Goal: Task Accomplishment & Management: Use online tool/utility

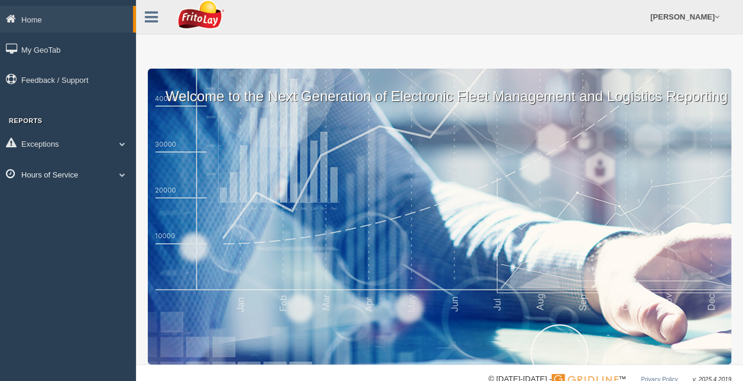
click at [73, 174] on link "Hours of Service" at bounding box center [68, 174] width 136 height 27
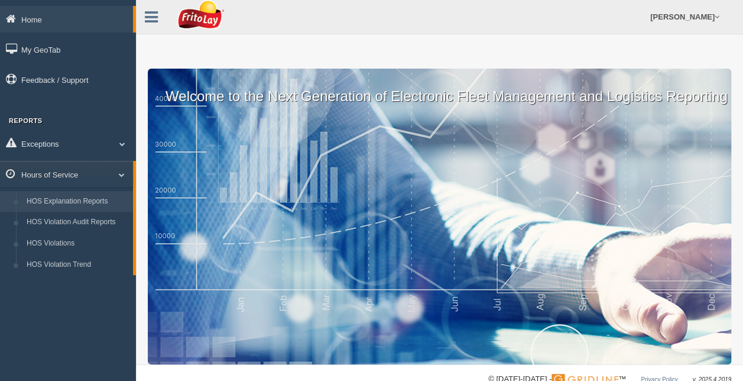
click at [57, 199] on link "HOS Explanation Reports" at bounding box center [77, 201] width 112 height 21
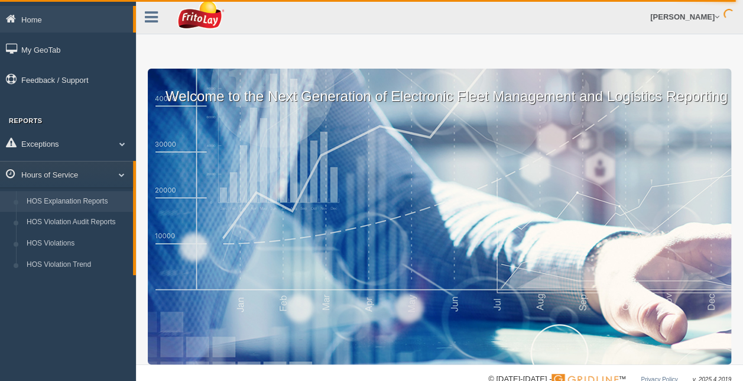
click at [421, 277] on div "Welcome to the Next Generation of Electronic Fleet Management and Logistics Rep…" at bounding box center [439, 216] width 583 height 295
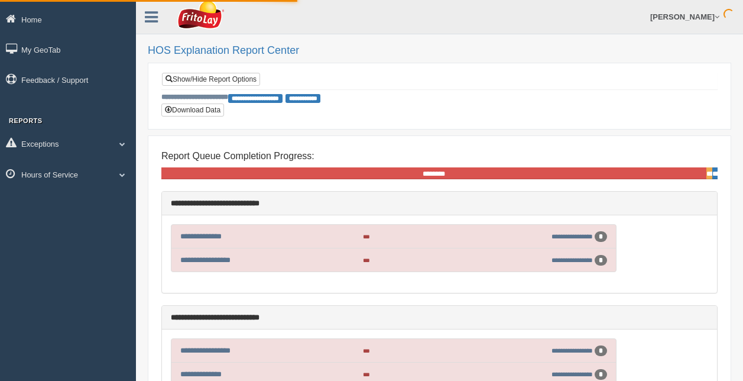
click at [691, 76] on div "**********" at bounding box center [439, 81] width 555 height 16
click at [236, 80] on link "Show/Hide Report Options" at bounding box center [211, 79] width 98 height 13
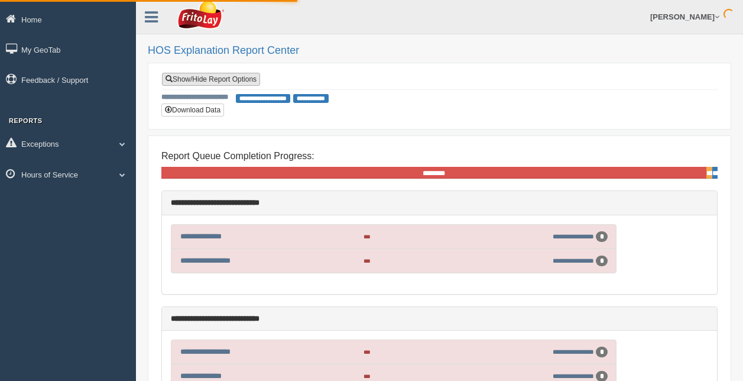
click at [236, 82] on link "Show/Hide Report Options" at bounding box center [211, 79] width 98 height 13
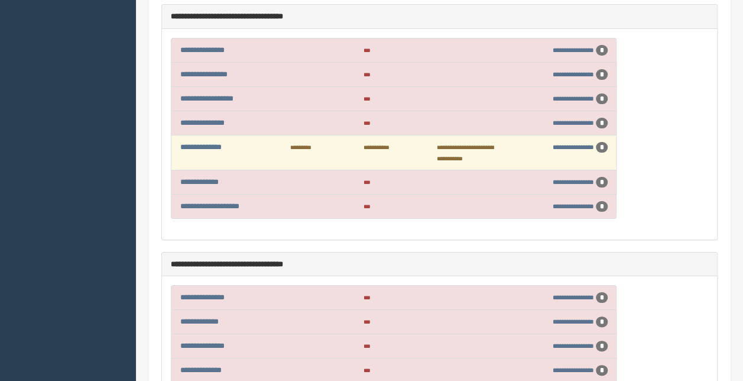
scroll to position [2190, 0]
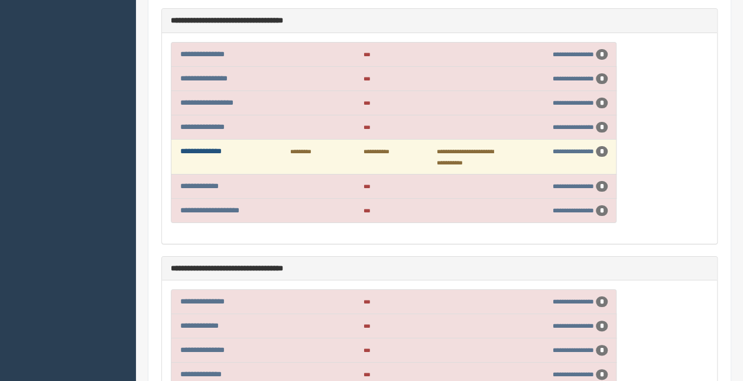
click at [200, 147] on link "**********" at bounding box center [200, 151] width 41 height 8
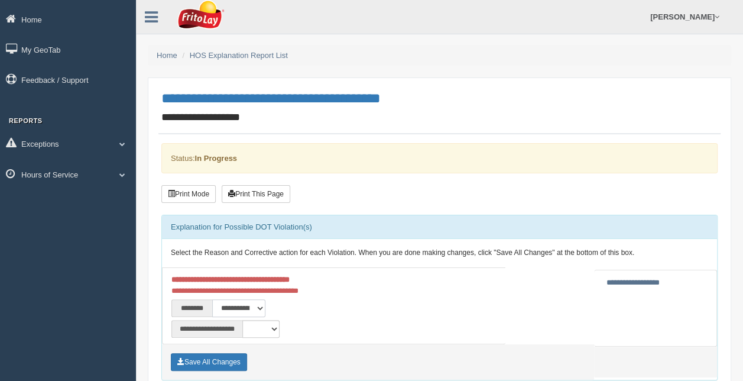
click at [261, 305] on select "**********" at bounding box center [238, 308] width 53 height 18
select select "*"
click at [212, 299] on select "**********" at bounding box center [238, 308] width 53 height 18
click at [603, 281] on input "**********" at bounding box center [633, 282] width 60 height 12
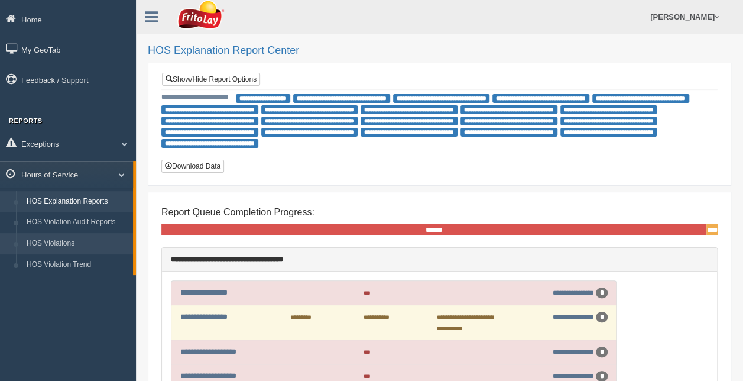
click at [63, 240] on link "HOS Violations" at bounding box center [77, 243] width 112 height 21
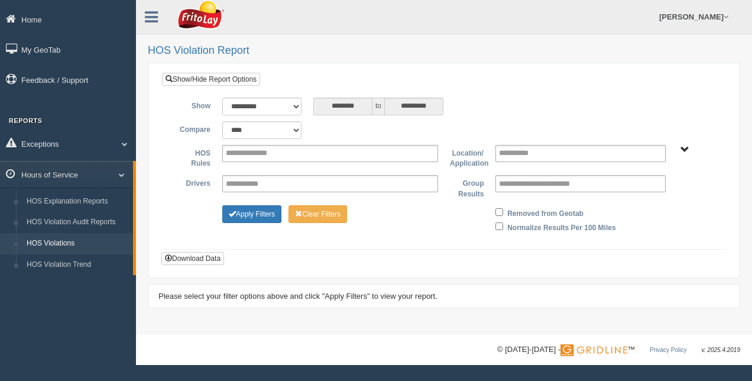
click at [667, 98] on div "**********" at bounding box center [444, 107] width 546 height 18
click at [236, 76] on link "Show/Hide Report Options" at bounding box center [211, 79] width 98 height 13
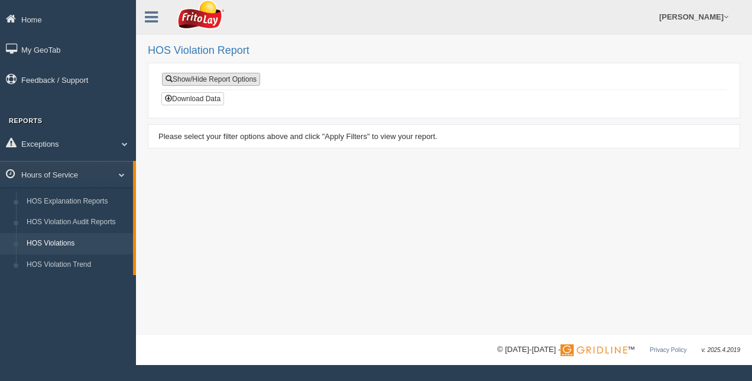
click at [236, 76] on link "Show/Hide Report Options" at bounding box center [211, 79] width 98 height 13
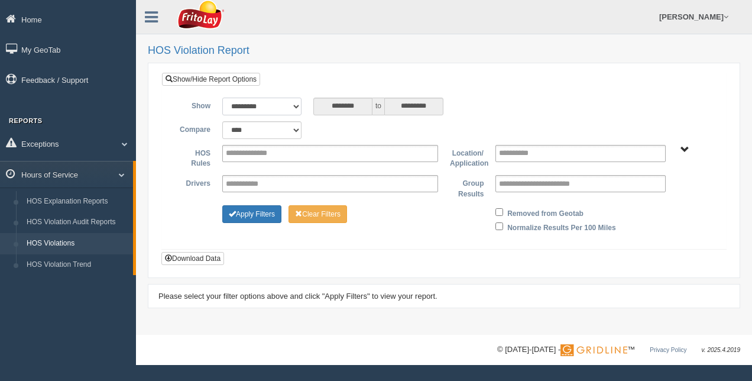
click at [293, 102] on select "**********" at bounding box center [261, 107] width 79 height 18
select select "******"
click at [222, 98] on select "**********" at bounding box center [261, 107] width 79 height 18
type input "**********"
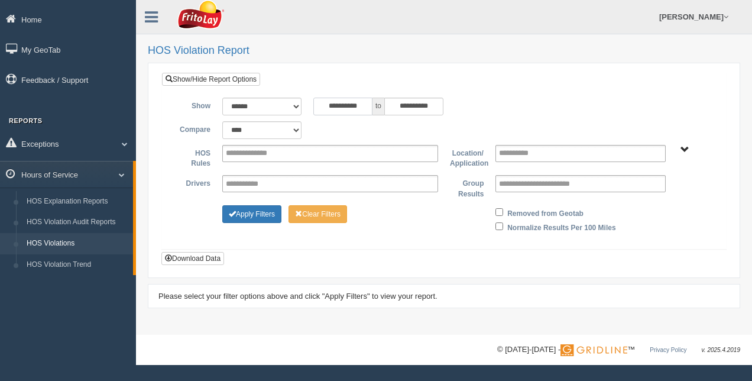
click at [317, 106] on input "**********" at bounding box center [342, 107] width 59 height 18
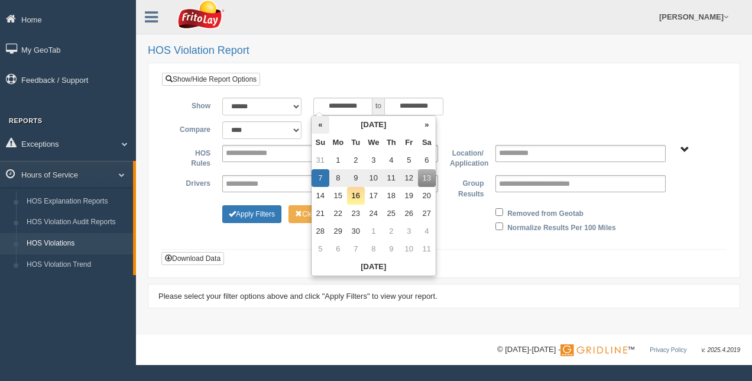
click at [317, 126] on th "«" at bounding box center [320, 125] width 18 height 18
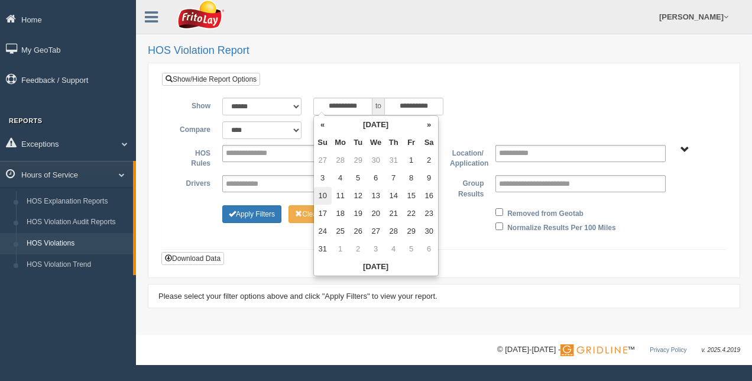
click at [323, 196] on td "10" at bounding box center [323, 196] width 18 height 18
type input "**********"
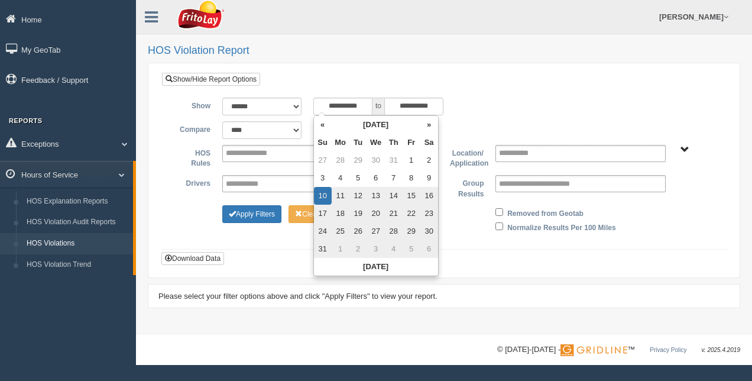
click at [499, 118] on div "**********" at bounding box center [444, 169] width 546 height 142
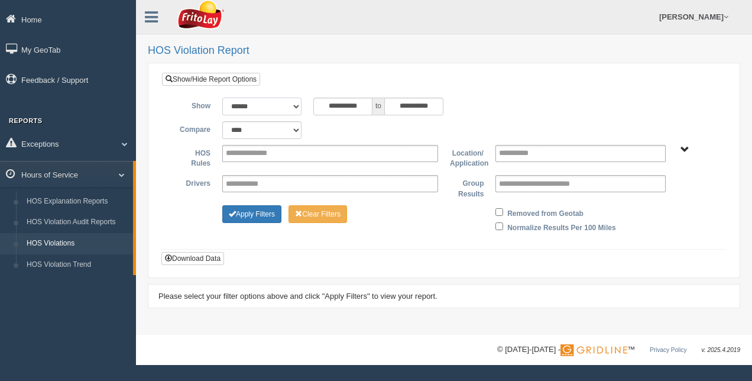
click at [293, 102] on select "**********" at bounding box center [261, 107] width 79 height 18
select select "*********"
click at [222, 98] on select "**********" at bounding box center [261, 107] width 79 height 18
type input "********"
type input "*********"
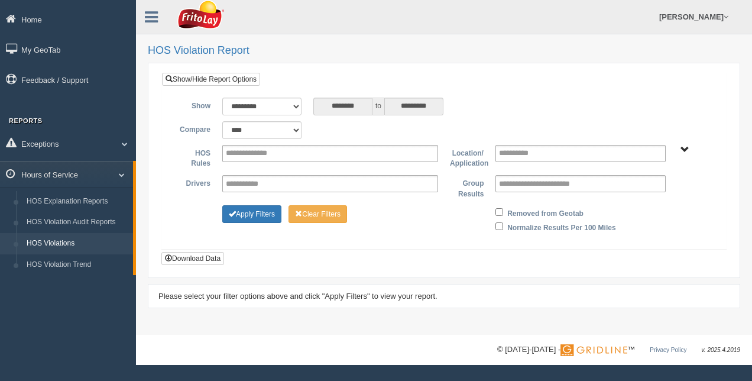
click at [690, 154] on div "**********" at bounding box center [444, 157] width 546 height 24
click at [684, 150] on span "RETAIL SALES" at bounding box center [684, 149] width 9 height 9
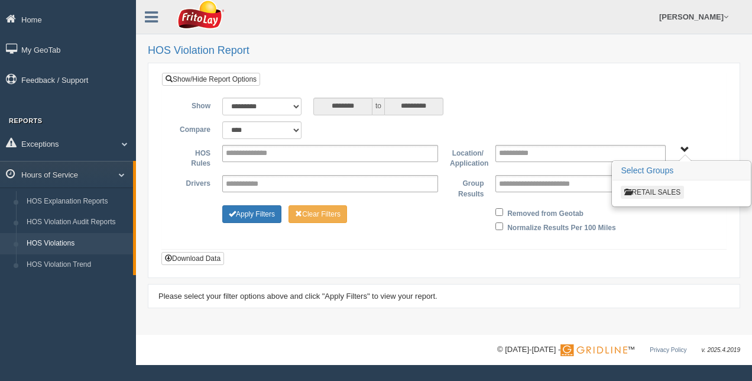
click at [667, 193] on button "RETAIL SALES" at bounding box center [652, 192] width 63 height 13
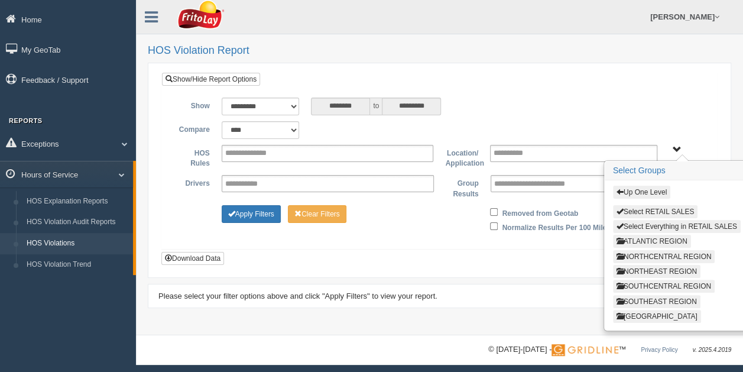
click at [662, 238] on button "ATLANTIC REGION" at bounding box center [652, 241] width 78 height 13
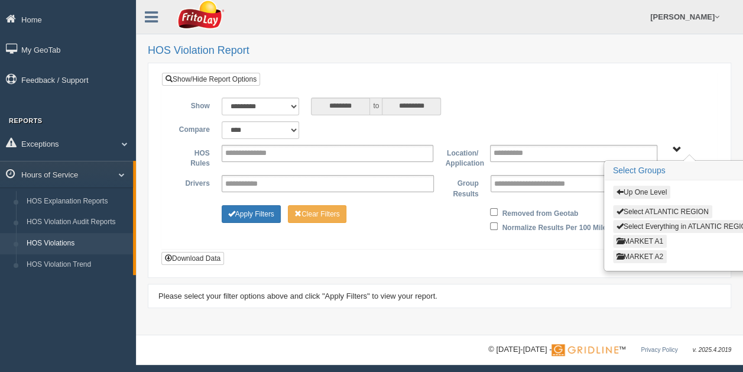
click at [651, 251] on button "MARKET A2" at bounding box center [640, 256] width 54 height 13
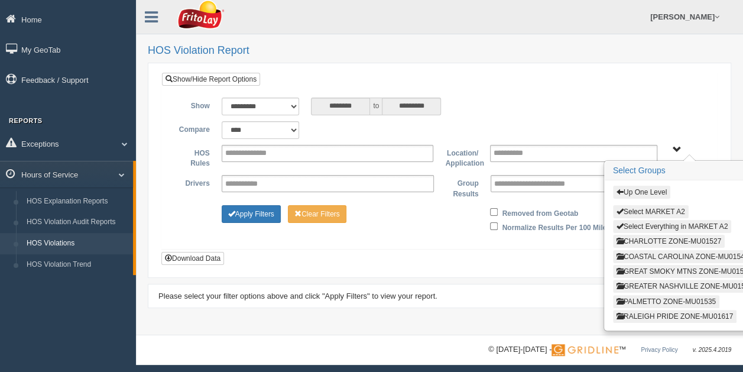
click at [647, 252] on button "COASTAL CAROLINA ZONE-MU01546" at bounding box center [682, 256] width 139 height 13
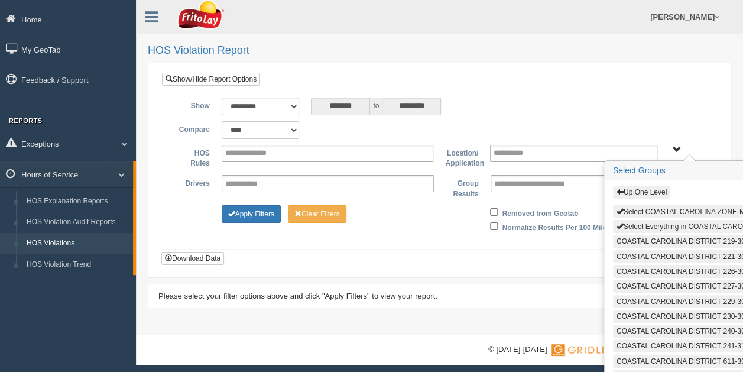
click at [661, 226] on button "Select Everything in COASTAL CAROLINA ZONE-MU01546" at bounding box center [715, 226] width 204 height 13
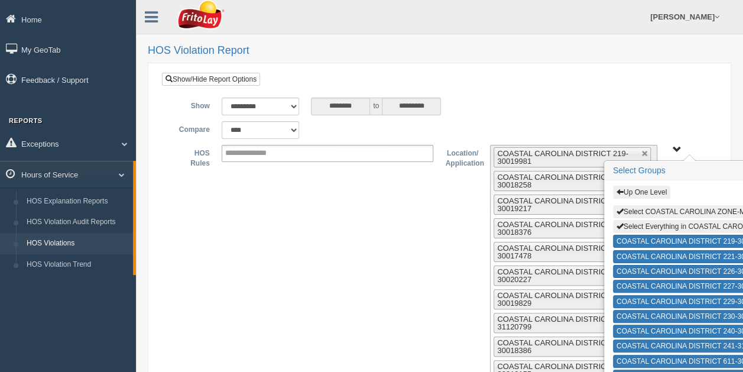
click at [677, 149] on span "Up One Level Select COASTAL CAROLINA ZONE-MU01546 Select Everything in COASTAL …" at bounding box center [676, 149] width 9 height 9
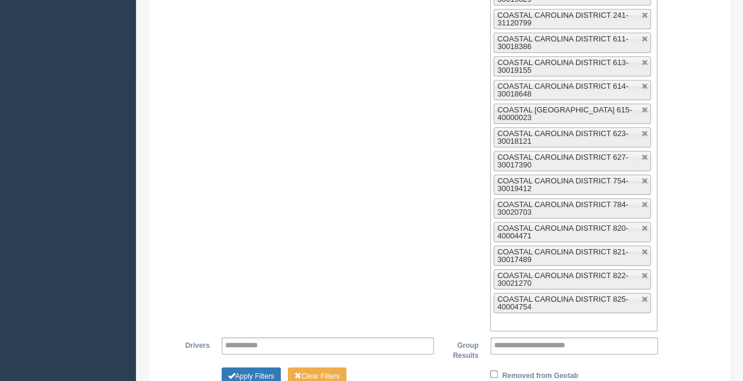
scroll to position [430, 0]
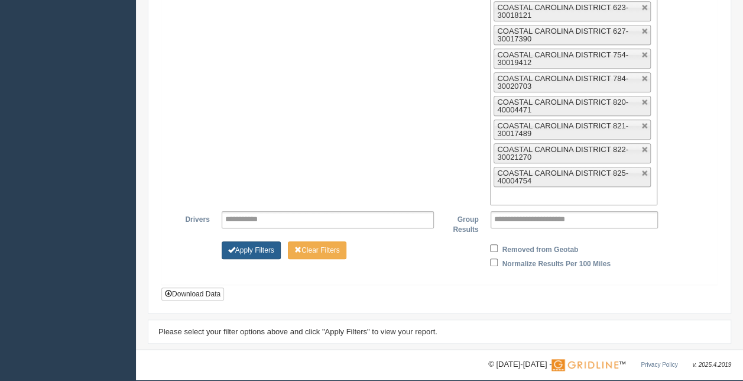
click at [258, 241] on button "Apply Filters" at bounding box center [251, 250] width 59 height 18
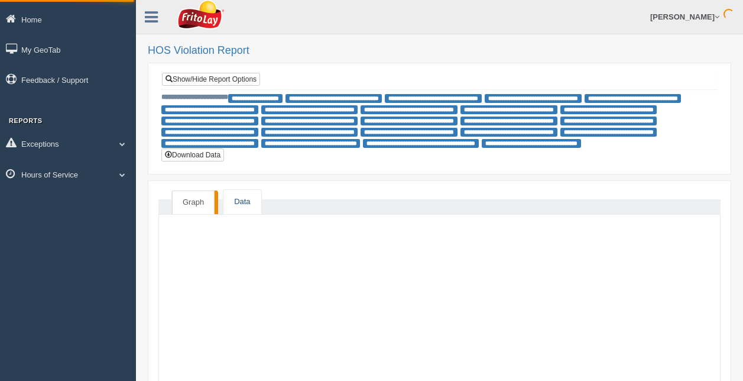
click at [243, 206] on link "Data" at bounding box center [241, 202] width 37 height 24
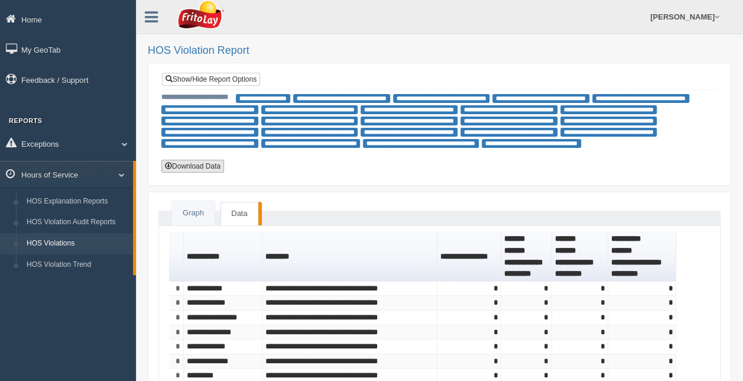
click at [199, 164] on button "Download Data" at bounding box center [192, 166] width 63 height 13
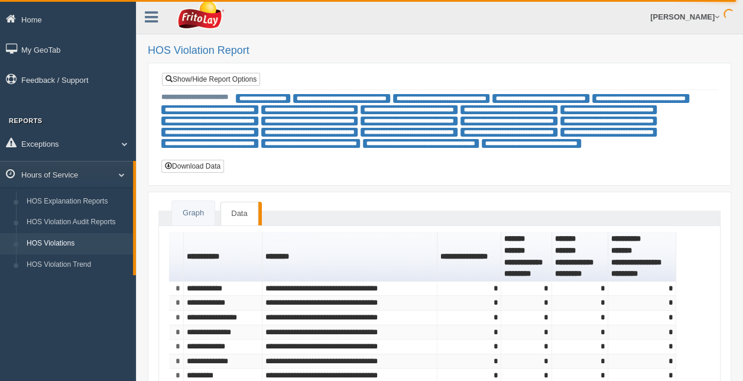
drag, startPoint x: 366, startPoint y: 69, endPoint x: 288, endPoint y: 98, distance: 83.0
click at [366, 69] on form "**********" at bounding box center [439, 124] width 562 height 111
click at [214, 76] on link "Show/Hide Report Options" at bounding box center [211, 79] width 98 height 13
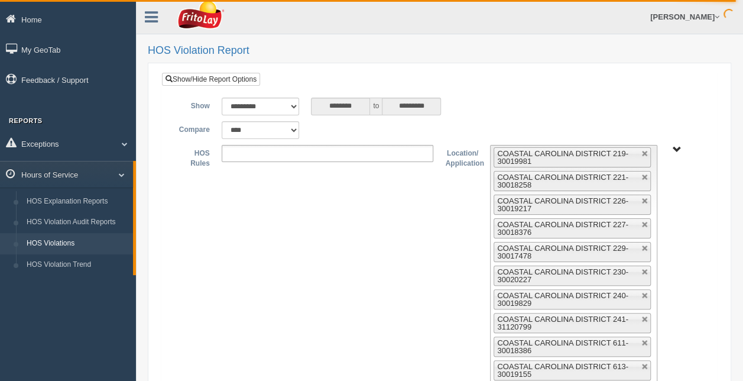
click at [673, 147] on span "RETAIL SALES" at bounding box center [676, 149] width 9 height 9
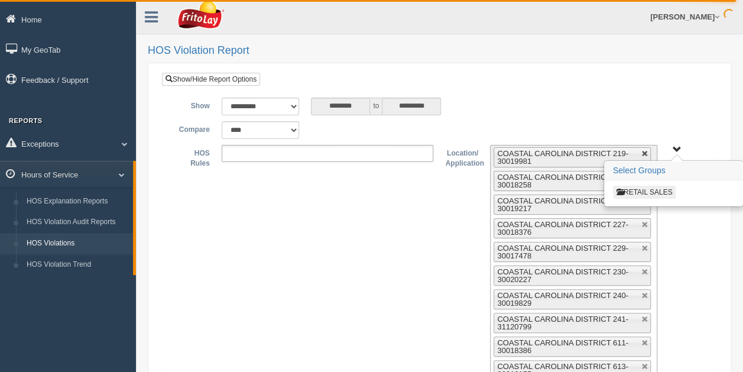
click at [645, 152] on link at bounding box center [644, 153] width 7 height 7
click at [645, 174] on link at bounding box center [644, 177] width 7 height 7
click at [645, 152] on link at bounding box center [644, 153] width 7 height 7
click at [645, 174] on link at bounding box center [644, 177] width 7 height 7
click at [645, 197] on link at bounding box center [644, 200] width 7 height 7
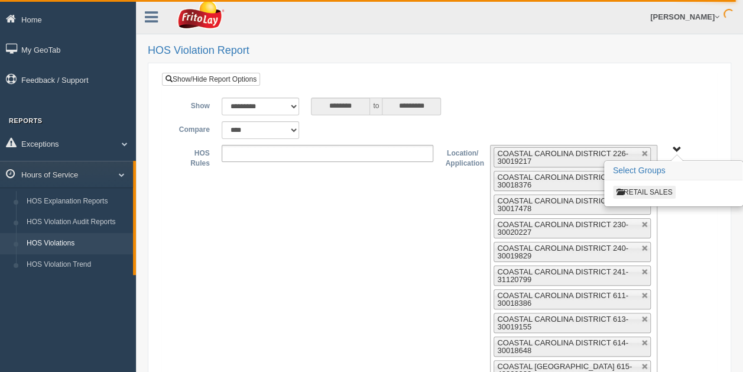
click at [645, 221] on link at bounding box center [644, 224] width 7 height 7
click at [645, 245] on link at bounding box center [644, 248] width 7 height 7
click at [645, 152] on link at bounding box center [644, 153] width 7 height 7
click at [645, 174] on link at bounding box center [644, 177] width 7 height 7
click at [645, 152] on link at bounding box center [644, 153] width 7 height 7
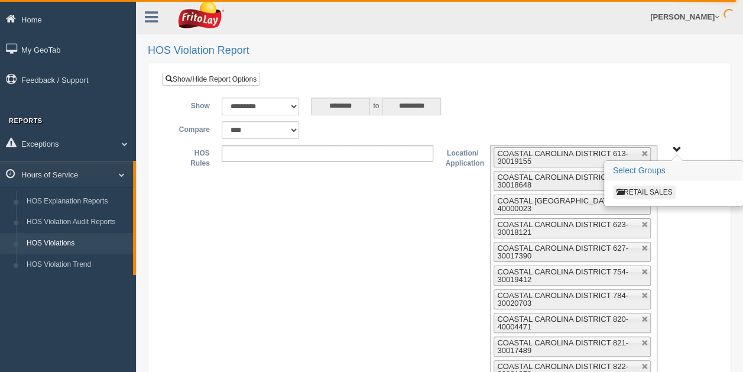
click at [645, 174] on link at bounding box center [644, 177] width 7 height 7
click at [645, 197] on link at bounding box center [644, 200] width 7 height 7
click at [645, 221] on link at bounding box center [644, 224] width 7 height 7
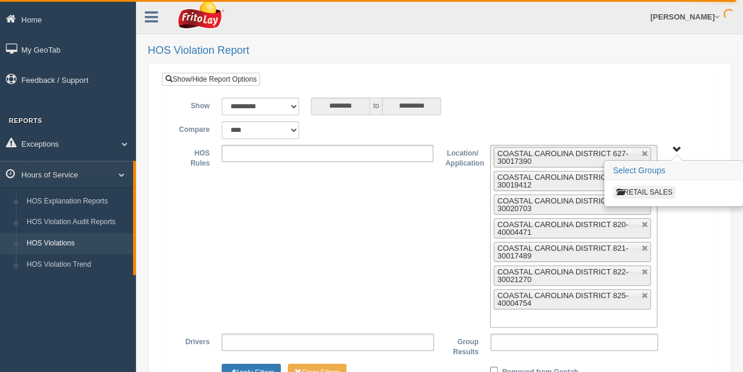
click at [645, 152] on link at bounding box center [644, 153] width 7 height 7
click at [645, 174] on link at bounding box center [644, 177] width 7 height 7
click at [645, 197] on link at bounding box center [644, 200] width 7 height 7
click at [645, 221] on link at bounding box center [644, 224] width 7 height 7
click at [645, 245] on link at bounding box center [644, 248] width 7 height 7
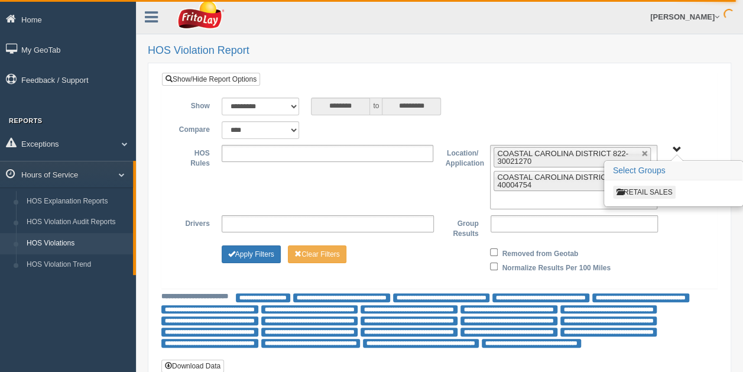
click at [645, 152] on link at bounding box center [644, 153] width 7 height 7
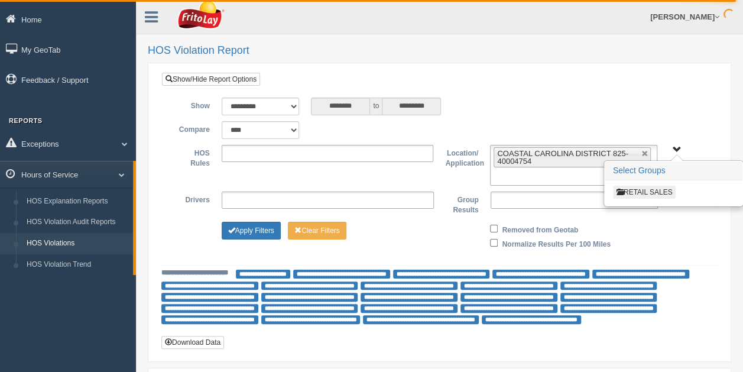
click at [645, 152] on link at bounding box center [644, 153] width 7 height 7
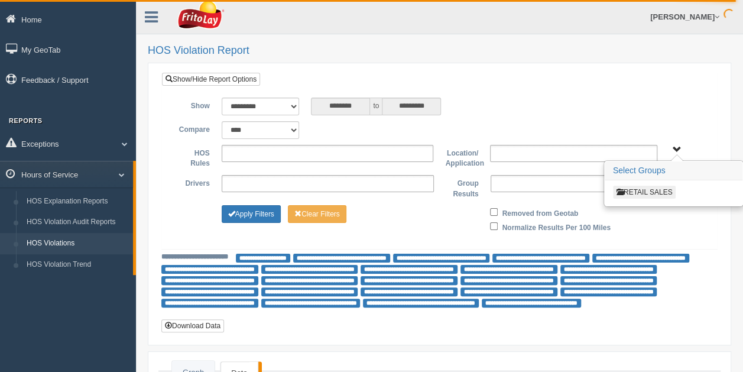
type input "**********"
click at [660, 186] on button "RETAIL SALES" at bounding box center [644, 192] width 63 height 13
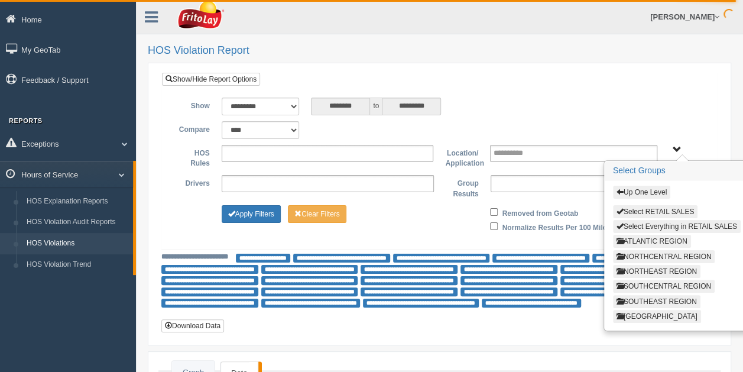
click at [668, 239] on button "ATLANTIC REGION" at bounding box center [652, 241] width 78 height 13
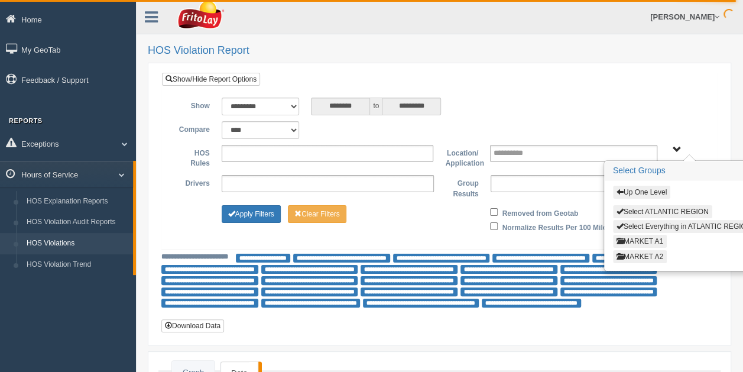
click at [661, 239] on button "MARKET A1" at bounding box center [640, 241] width 54 height 13
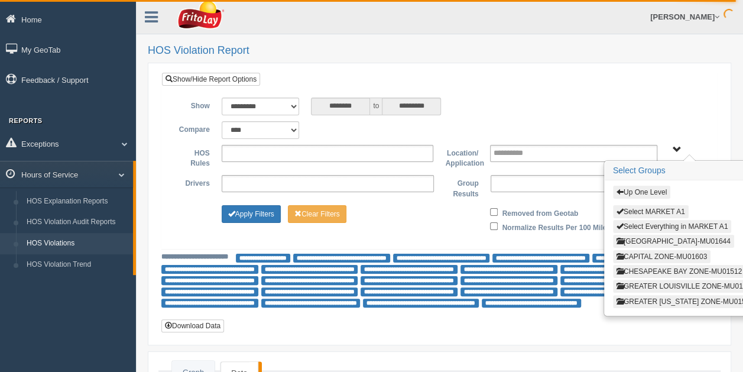
click at [653, 251] on button "CAPITAL ZONE-MU01603" at bounding box center [662, 256] width 98 height 13
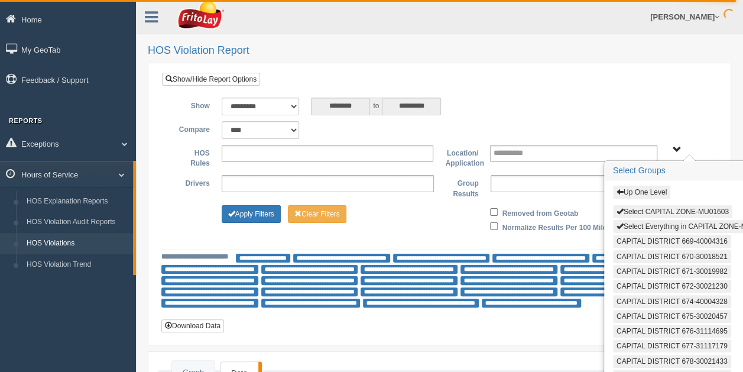
click at [664, 222] on button "Select Everything in CAPITAL ZONE-MU01603" at bounding box center [694, 226] width 163 height 13
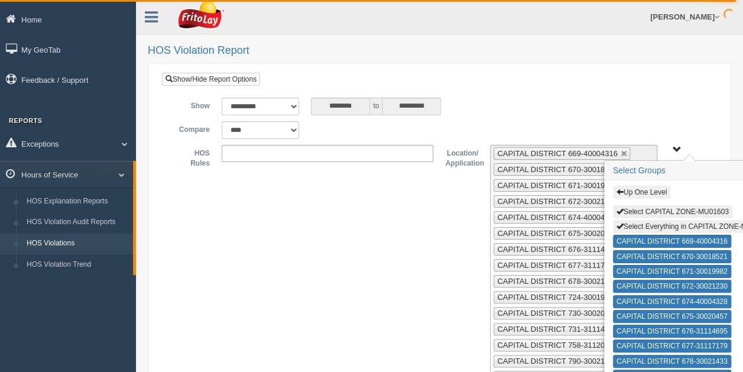
click at [677, 148] on span "Up One Level Select CAPITAL ZONE-MU01603 Select Everything in CAPITAL ZONE-MU01…" at bounding box center [676, 149] width 9 height 9
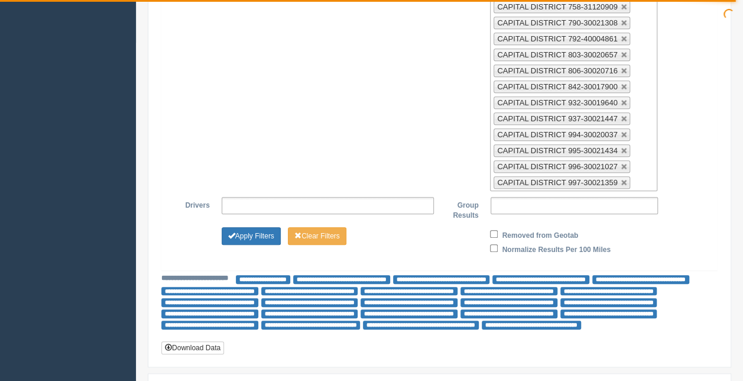
scroll to position [346, 0]
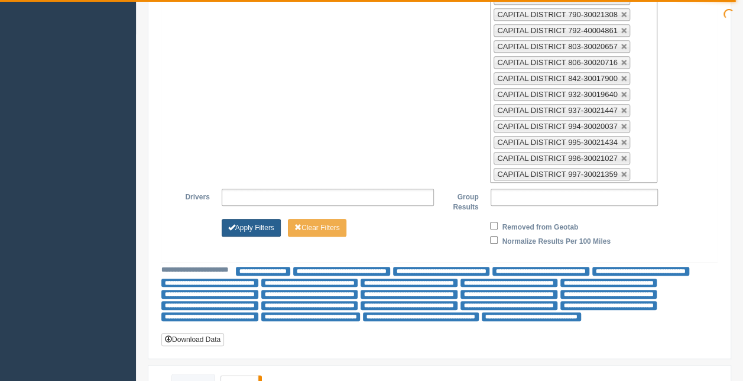
click at [256, 219] on button "Apply Filters" at bounding box center [251, 228] width 59 height 18
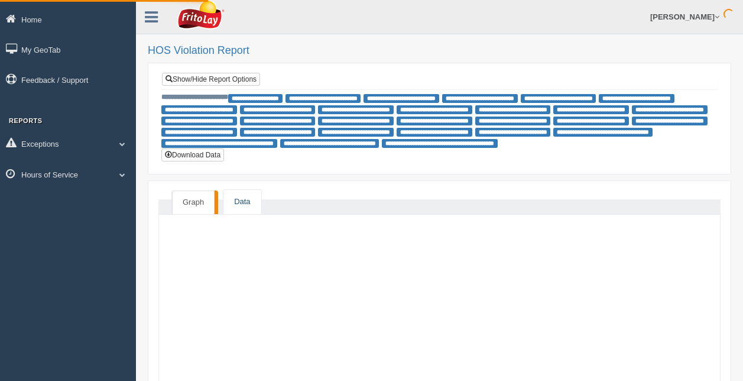
click at [248, 211] on link "Data" at bounding box center [241, 202] width 37 height 24
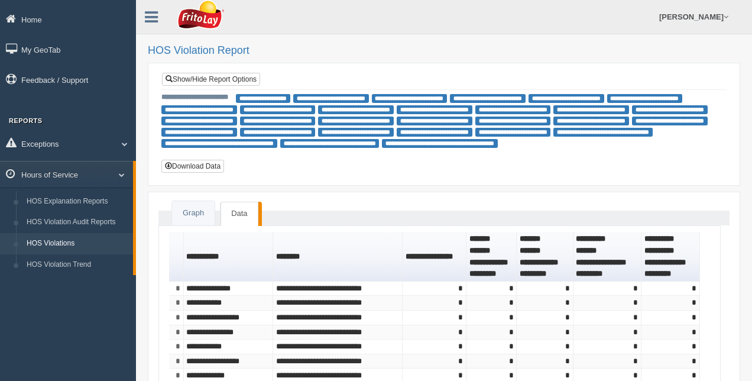
click at [241, 214] on link "Data" at bounding box center [238, 214] width 37 height 24
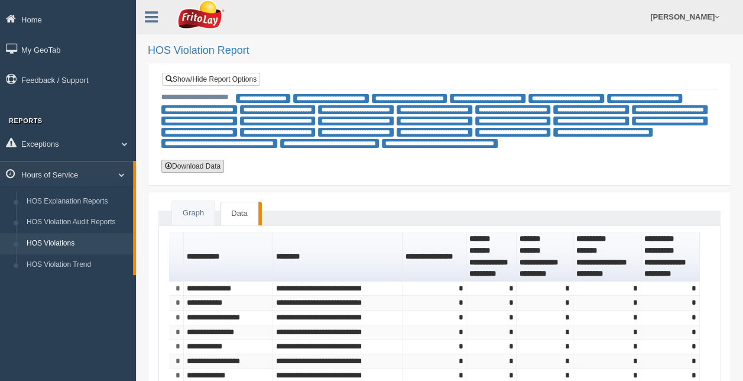
click at [190, 164] on button "Download Data" at bounding box center [192, 166] width 63 height 13
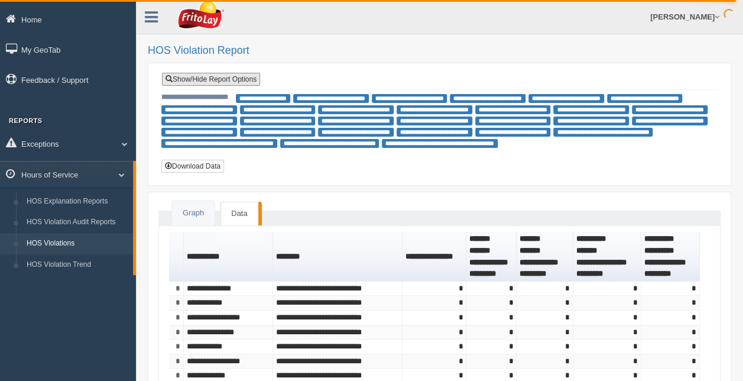
drag, startPoint x: 222, startPoint y: 74, endPoint x: 385, endPoint y: 85, distance: 164.1
click at [222, 74] on link "Show/Hide Report Options" at bounding box center [211, 79] width 98 height 13
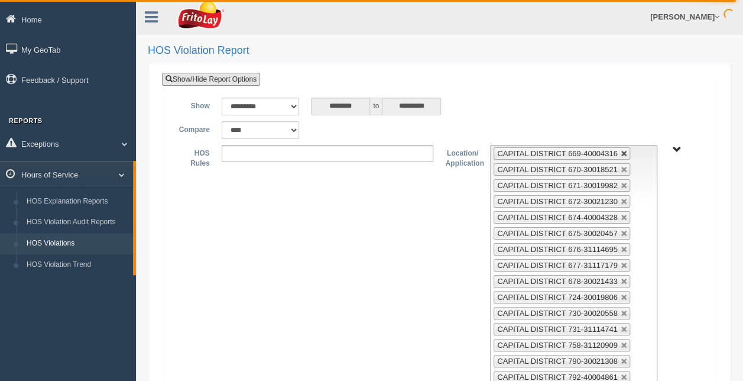
click at [621, 150] on link at bounding box center [624, 153] width 7 height 7
click at [621, 166] on link at bounding box center [624, 169] width 7 height 7
click at [621, 182] on link at bounding box center [624, 185] width 7 height 7
click at [621, 198] on link at bounding box center [624, 201] width 7 height 7
click at [621, 150] on link at bounding box center [624, 153] width 7 height 7
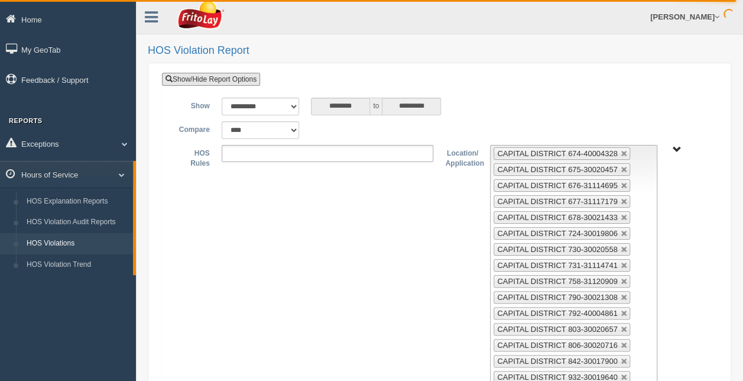
click at [621, 166] on link at bounding box center [624, 169] width 7 height 7
click at [621, 182] on link at bounding box center [624, 185] width 7 height 7
click at [621, 198] on link at bounding box center [624, 201] width 7 height 7
click at [621, 214] on link at bounding box center [624, 217] width 7 height 7
click at [621, 150] on link at bounding box center [624, 153] width 7 height 7
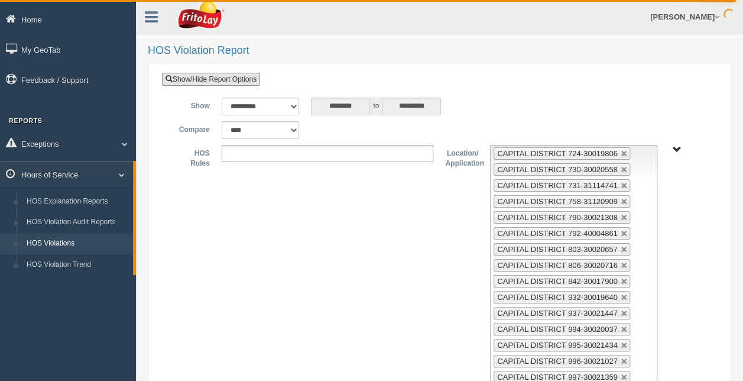
click at [621, 166] on link at bounding box center [624, 169] width 7 height 7
click at [621, 150] on link at bounding box center [624, 153] width 7 height 7
click at [621, 166] on link at bounding box center [624, 169] width 7 height 7
click at [621, 182] on link at bounding box center [624, 185] width 7 height 7
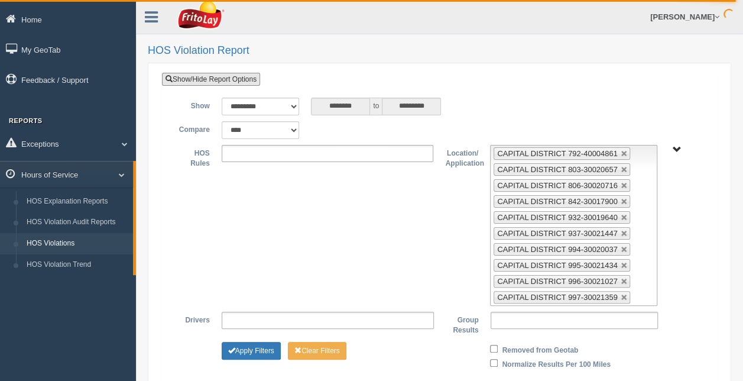
click at [621, 150] on link at bounding box center [624, 153] width 7 height 7
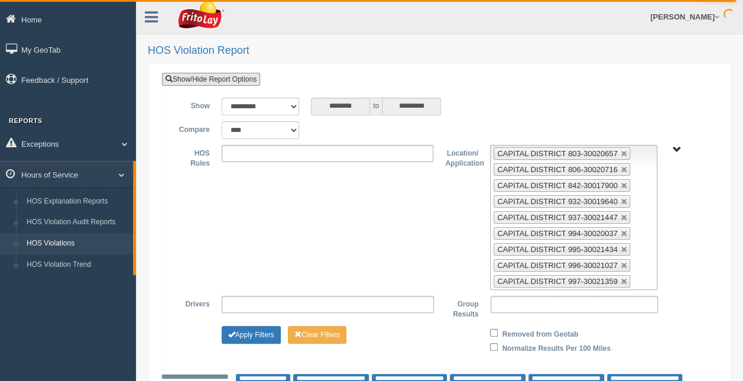
click at [621, 150] on link at bounding box center [624, 153] width 7 height 7
click at [621, 166] on link at bounding box center [624, 169] width 7 height 7
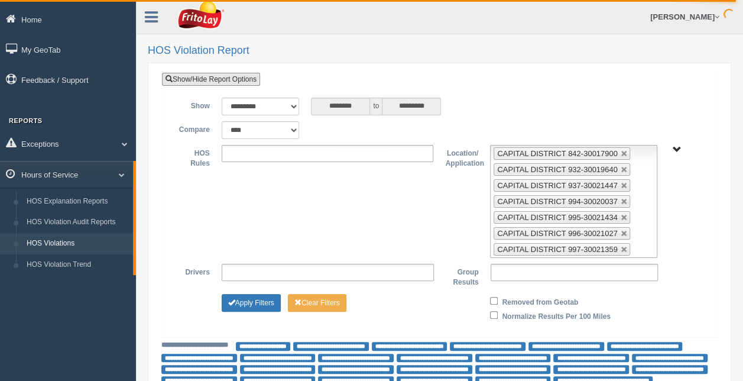
click at [621, 150] on link at bounding box center [624, 153] width 7 height 7
click at [621, 166] on link at bounding box center [624, 169] width 7 height 7
click at [621, 182] on link at bounding box center [624, 185] width 7 height 7
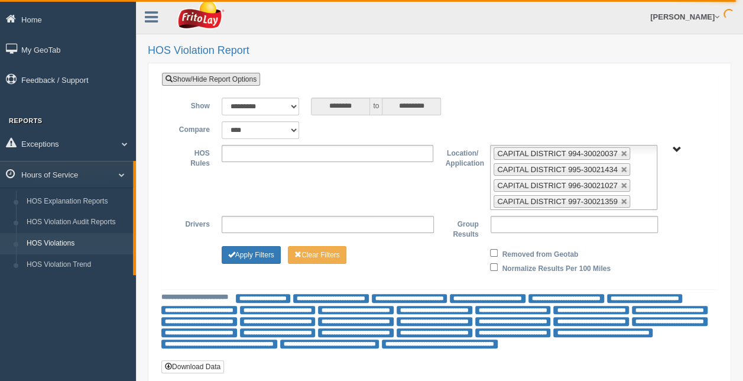
click at [621, 150] on link at bounding box center [624, 153] width 7 height 7
click at [621, 166] on link at bounding box center [624, 169] width 7 height 7
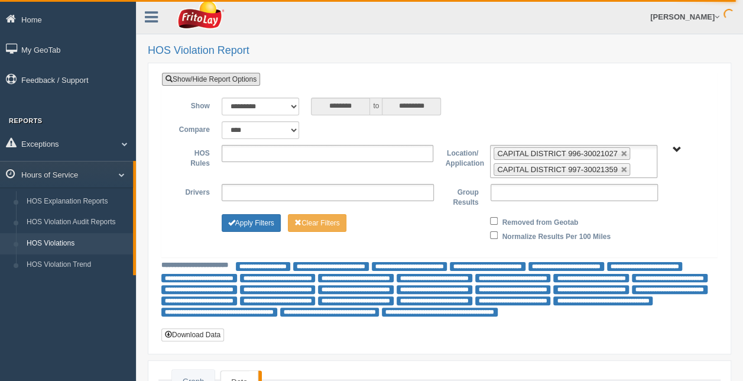
click at [621, 150] on link at bounding box center [624, 153] width 7 height 7
click at [621, 166] on link at bounding box center [624, 169] width 7 height 7
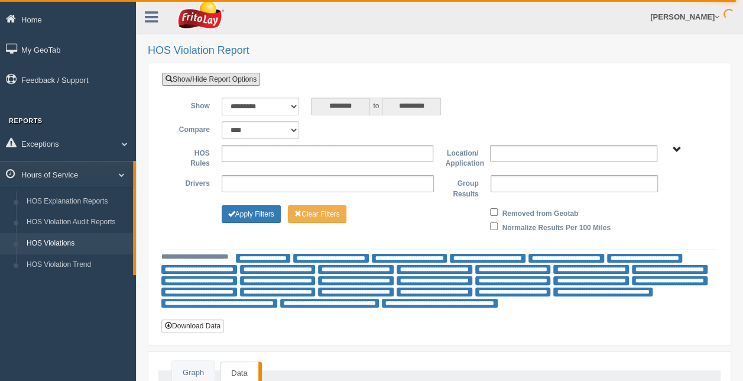
type input "**********"
click at [619, 150] on ul "**********" at bounding box center [573, 153] width 167 height 17
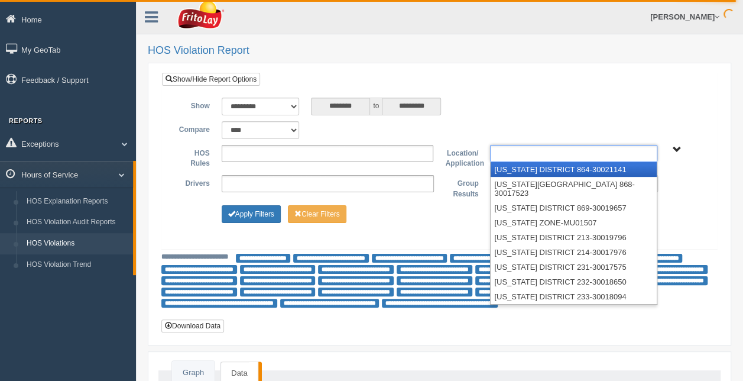
click at [676, 147] on span "RETAIL SALES" at bounding box center [676, 149] width 9 height 9
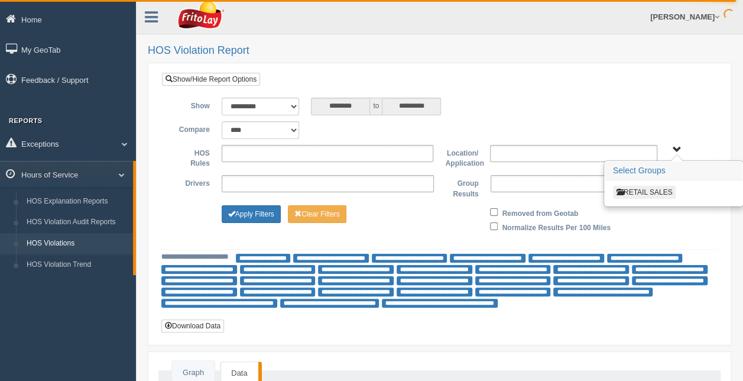
type input "**********"
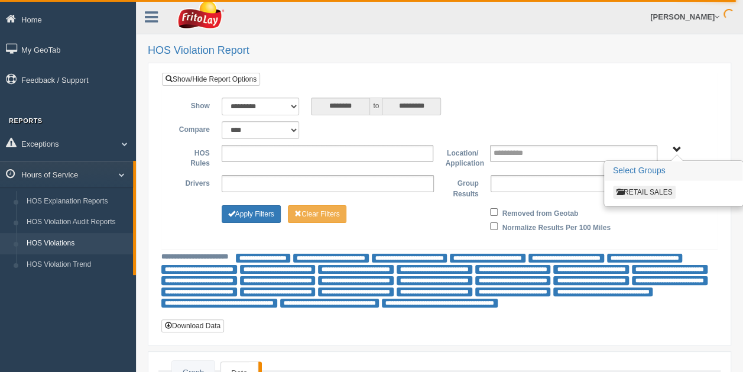
click at [648, 188] on button "RETAIL SALES" at bounding box center [644, 192] width 63 height 13
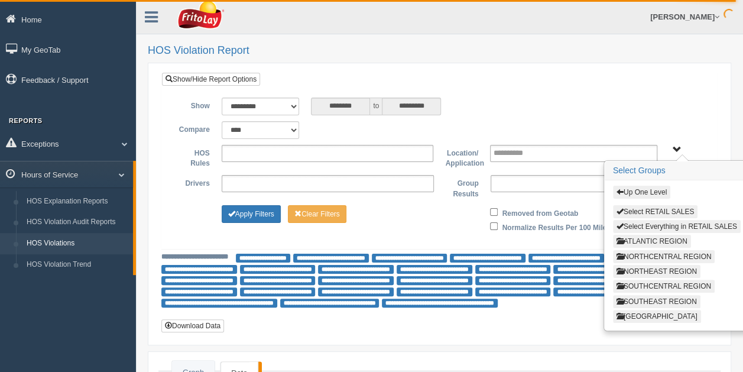
click at [675, 235] on button "ATLANTIC REGION" at bounding box center [652, 241] width 78 height 13
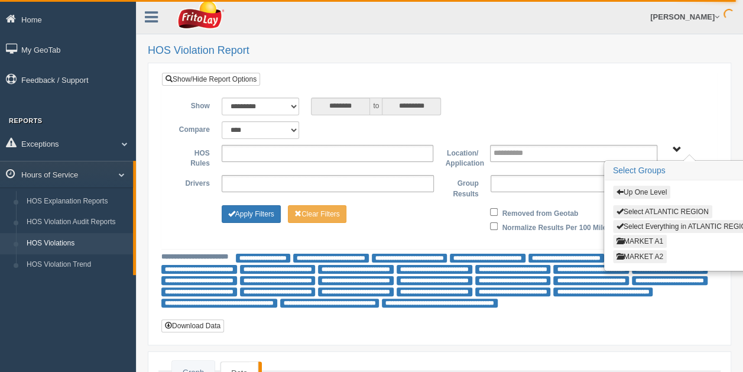
click at [655, 254] on button "MARKET A2" at bounding box center [640, 256] width 54 height 13
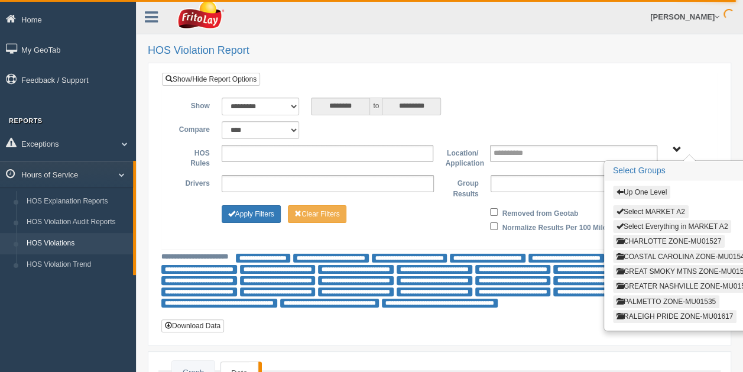
click at [659, 295] on button "PALMETTO ZONE-MU01535" at bounding box center [666, 301] width 106 height 13
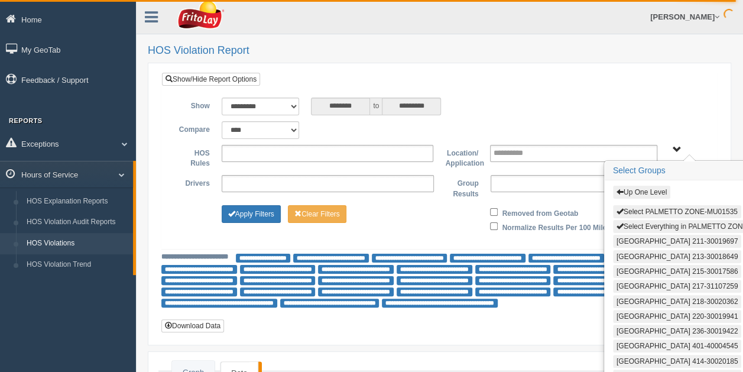
drag, startPoint x: 667, startPoint y: 223, endPoint x: 531, endPoint y: 0, distance: 261.5
click at [667, 223] on button "Select Everything in PALMETTO ZONE-MU01535" at bounding box center [698, 226] width 171 height 13
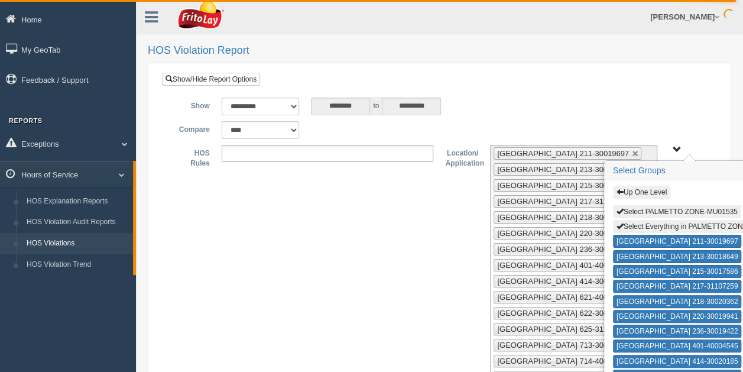
click at [674, 148] on span "Up One Level Select PALMETTO ZONE-MU01535 Select Everything in PALMETTO ZONE-MU…" at bounding box center [676, 149] width 9 height 9
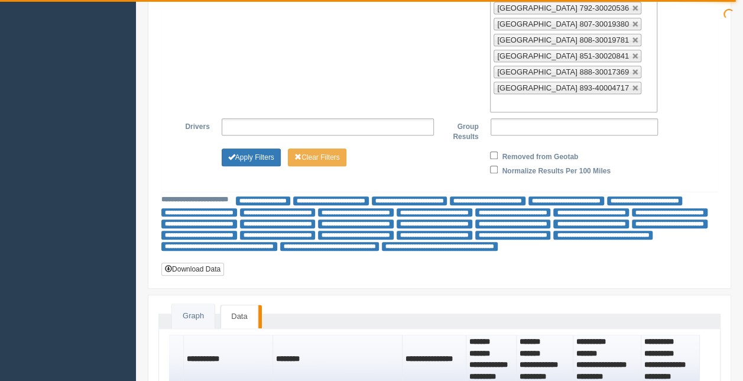
scroll to position [476, 0]
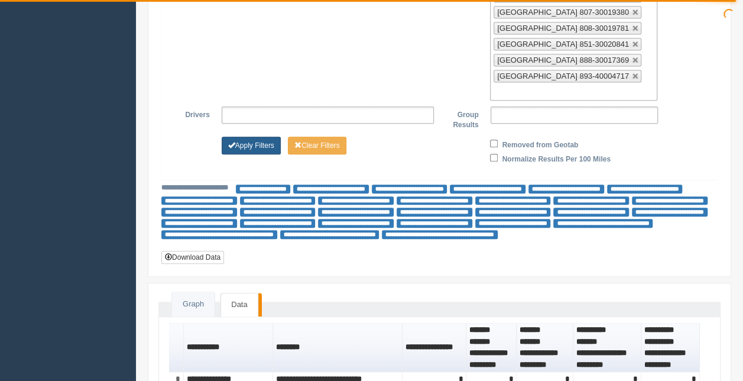
click at [258, 137] on button "Apply Filters" at bounding box center [251, 146] width 59 height 18
type input "**********"
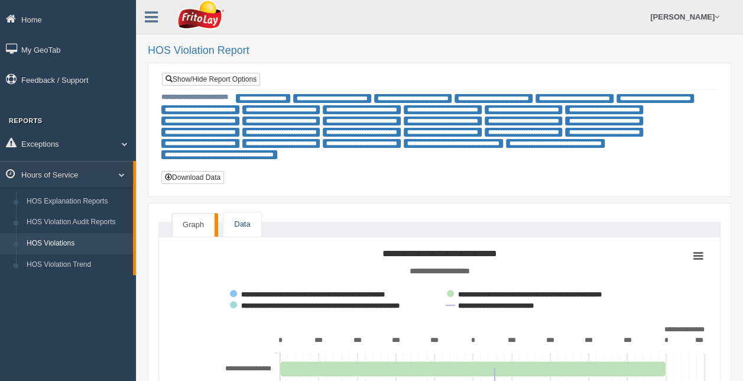
click at [240, 218] on link "Data" at bounding box center [241, 224] width 37 height 24
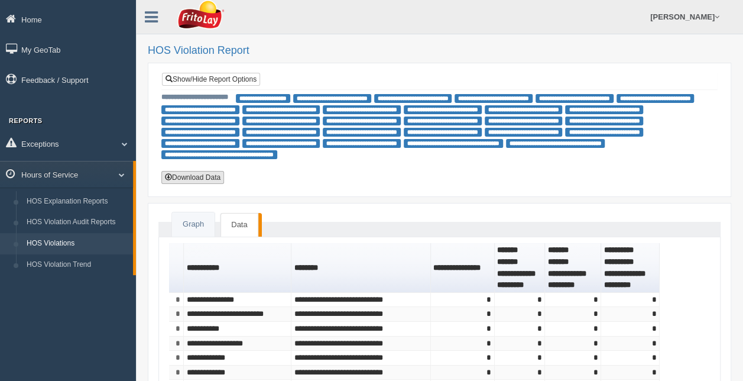
click at [184, 176] on button "Download Data" at bounding box center [192, 177] width 63 height 13
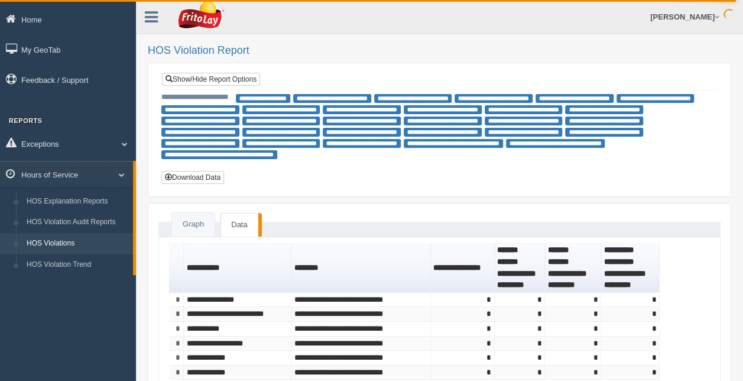
drag, startPoint x: 697, startPoint y: 60, endPoint x: 173, endPoint y: 134, distance: 529.3
click at [697, 60] on div "**********" at bounding box center [439, 352] width 607 height 704
click at [243, 77] on link "Show/Hide Report Options" at bounding box center [211, 79] width 98 height 13
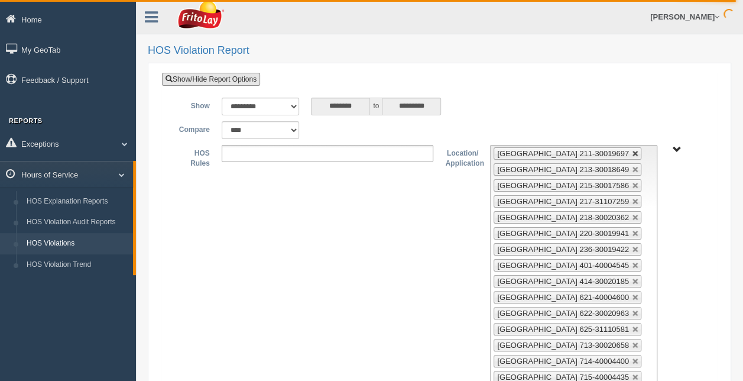
click at [632, 151] on link at bounding box center [635, 153] width 7 height 7
click at [632, 166] on link at bounding box center [635, 169] width 7 height 7
click at [632, 182] on link at bounding box center [635, 185] width 7 height 7
click at [632, 151] on link at bounding box center [635, 153] width 7 height 7
click at [632, 166] on link at bounding box center [635, 169] width 7 height 7
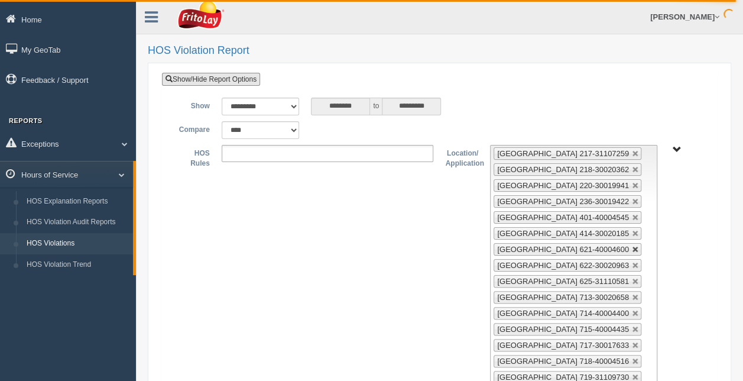
click at [632, 182] on link at bounding box center [635, 185] width 7 height 7
click at [632, 198] on link at bounding box center [635, 201] width 7 height 7
click at [632, 214] on link at bounding box center [635, 217] width 7 height 7
click at [632, 230] on link at bounding box center [635, 233] width 7 height 7
click at [632, 151] on link at bounding box center [635, 153] width 7 height 7
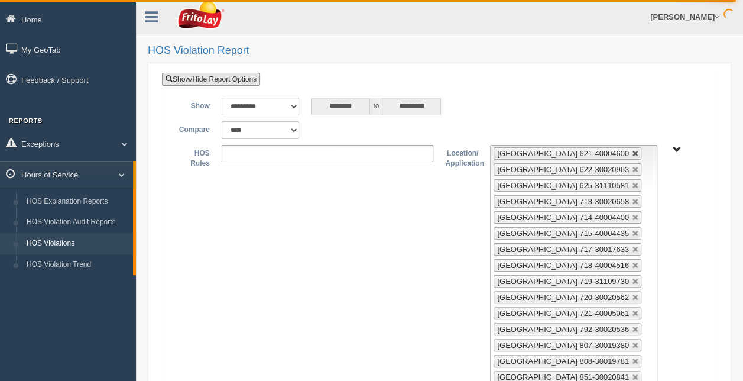
click at [632, 166] on link at bounding box center [635, 169] width 7 height 7
click at [632, 182] on link at bounding box center [635, 185] width 7 height 7
click at [632, 198] on link at bounding box center [635, 201] width 7 height 7
click at [632, 214] on link at bounding box center [635, 217] width 7 height 7
click at [632, 230] on link at bounding box center [635, 233] width 7 height 7
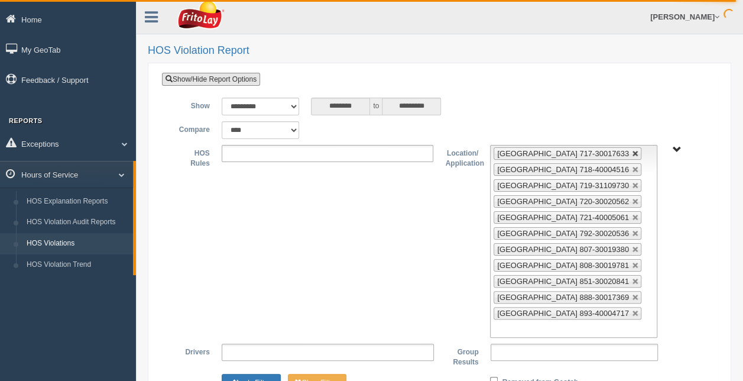
click at [632, 151] on link at bounding box center [635, 153] width 7 height 7
click at [632, 166] on link at bounding box center [635, 169] width 7 height 7
click at [632, 182] on link at bounding box center [635, 185] width 7 height 7
click at [632, 198] on link at bounding box center [635, 201] width 7 height 7
click at [632, 214] on link at bounding box center [635, 217] width 7 height 7
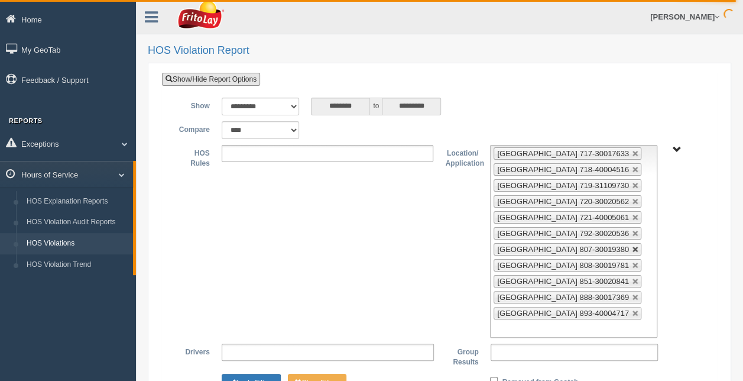
click at [632, 230] on link at bounding box center [635, 233] width 7 height 7
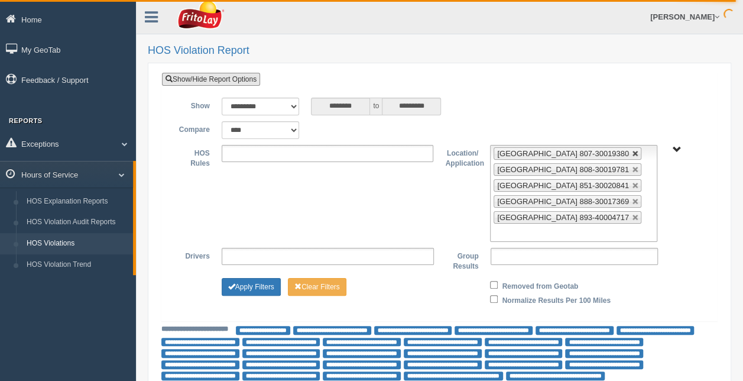
click at [632, 151] on link at bounding box center [635, 153] width 7 height 7
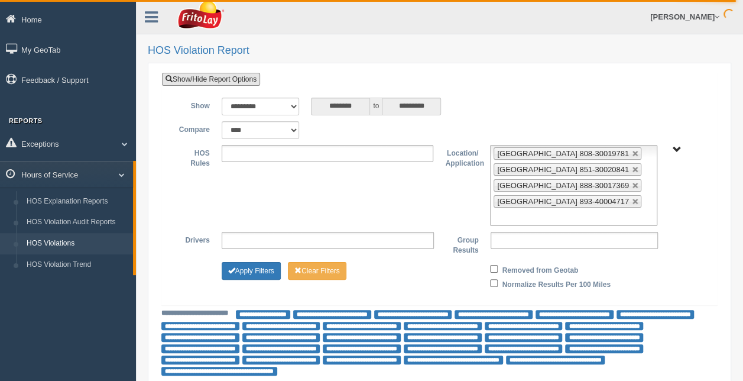
click at [632, 151] on link at bounding box center [635, 153] width 7 height 7
click at [632, 166] on link at bounding box center [635, 169] width 7 height 7
click at [632, 182] on link at bounding box center [635, 185] width 7 height 7
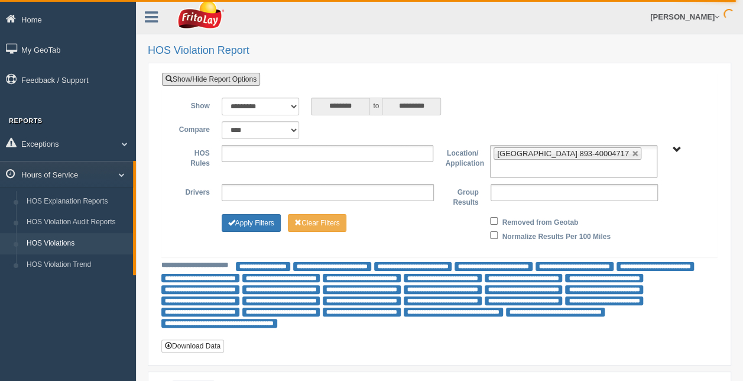
click at [632, 150] on link at bounding box center [635, 153] width 7 height 7
type input "**********"
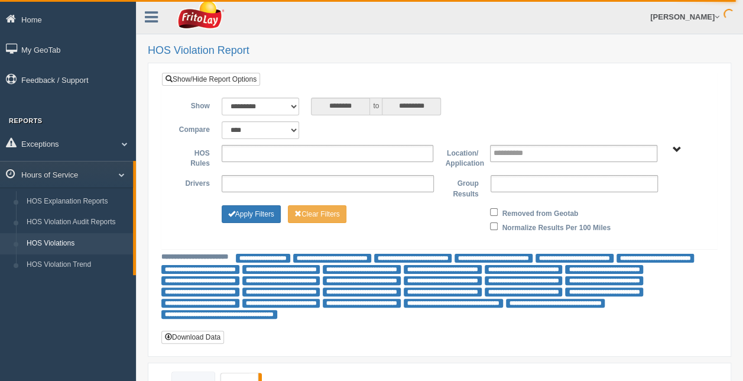
click at [672, 148] on span "RETAIL SALES" at bounding box center [676, 149] width 9 height 9
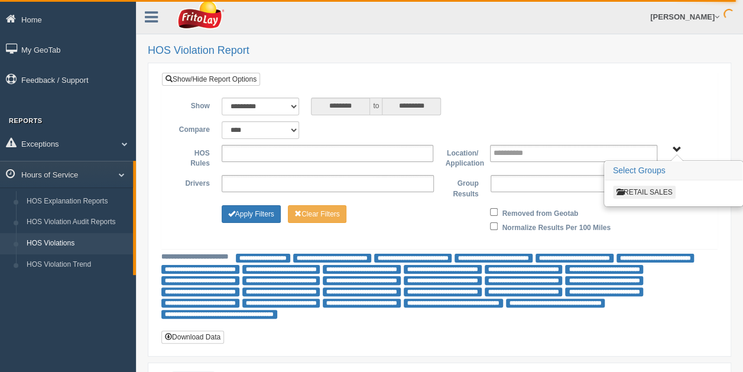
drag, startPoint x: 672, startPoint y: 148, endPoint x: 660, endPoint y: 192, distance: 46.0
click at [660, 192] on button "RETAIL SALES" at bounding box center [644, 192] width 63 height 13
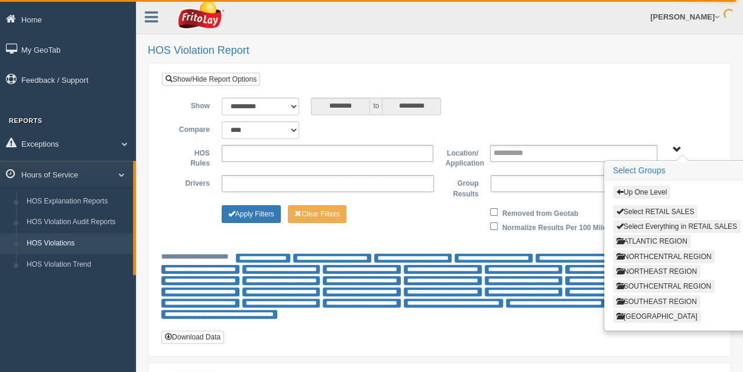
click at [664, 297] on button "SOUTHEAST REGION" at bounding box center [656, 301] width 87 height 13
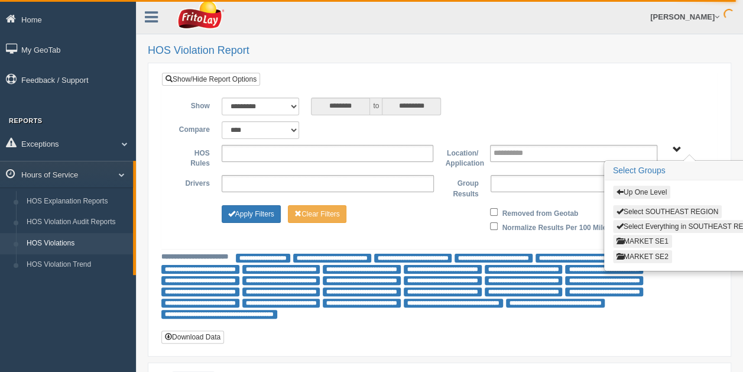
click at [650, 239] on button "MARKET SE1" at bounding box center [642, 241] width 59 height 13
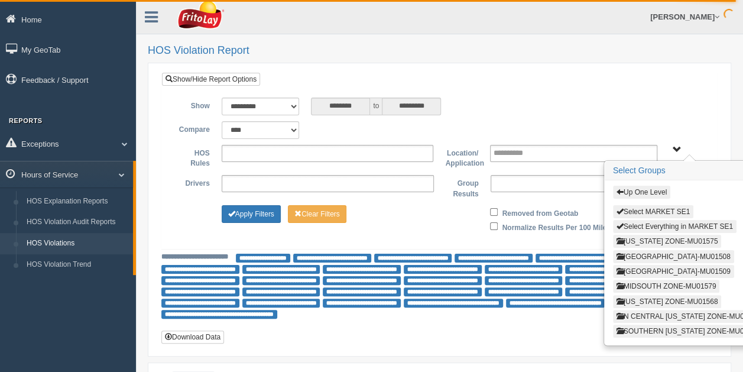
click at [651, 241] on button "ARKANSAS ZONE-MU01575" at bounding box center [667, 241] width 109 height 13
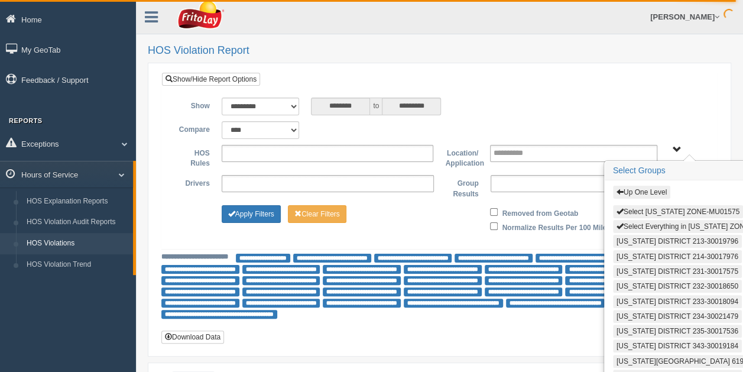
drag, startPoint x: 650, startPoint y: 223, endPoint x: 652, endPoint y: 203, distance: 20.8
click at [650, 222] on button "Select Everything in ARKANSAS ZONE-MU01575" at bounding box center [699, 226] width 173 height 13
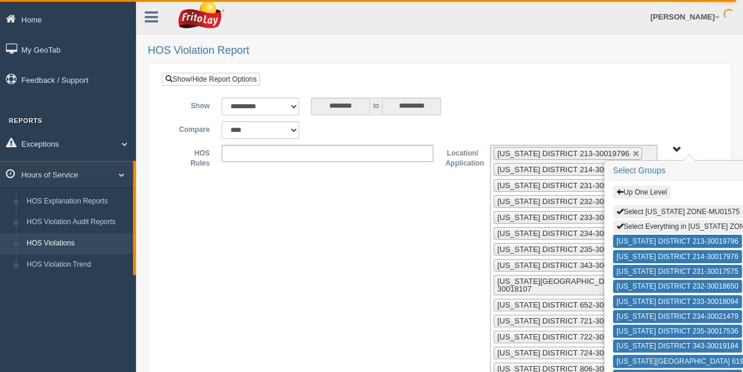
click at [675, 147] on span "Up One Level Select ARKANSAS ZONE-MU01575 Select Everything in ARKANSAS ZONE-MU…" at bounding box center [676, 149] width 9 height 9
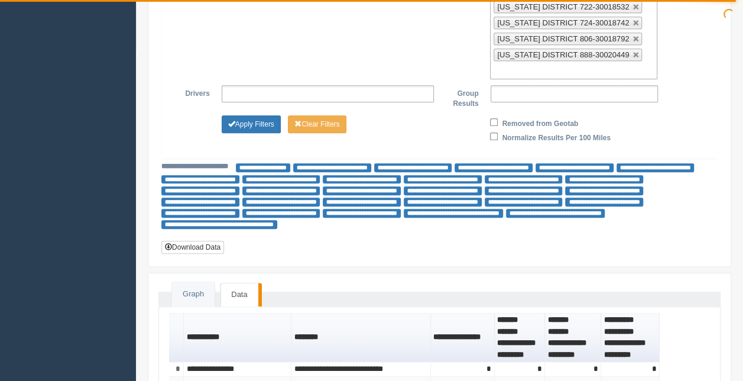
scroll to position [359, 0]
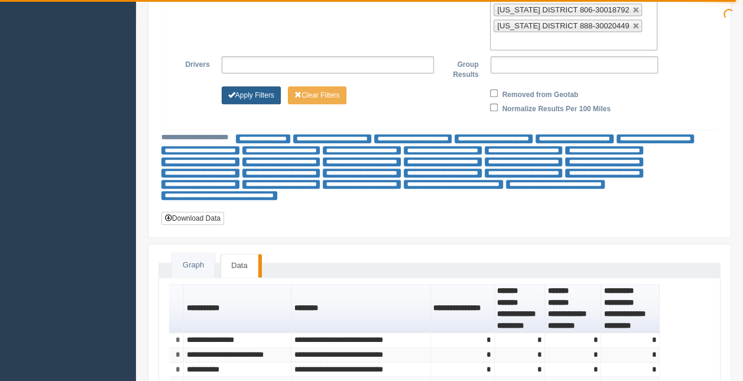
click at [256, 86] on button "Apply Filters" at bounding box center [251, 95] width 59 height 18
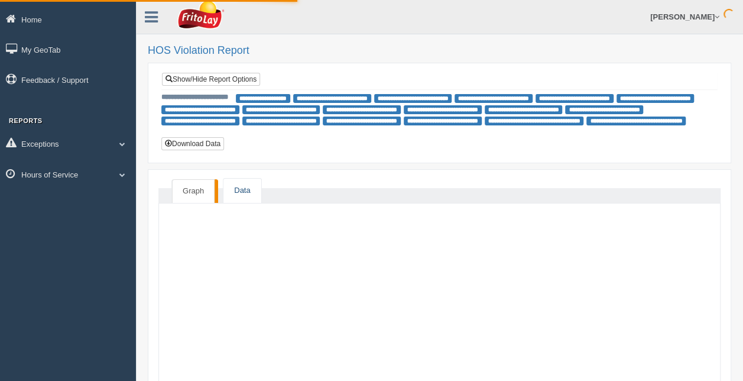
click at [244, 188] on link "Data" at bounding box center [241, 190] width 37 height 24
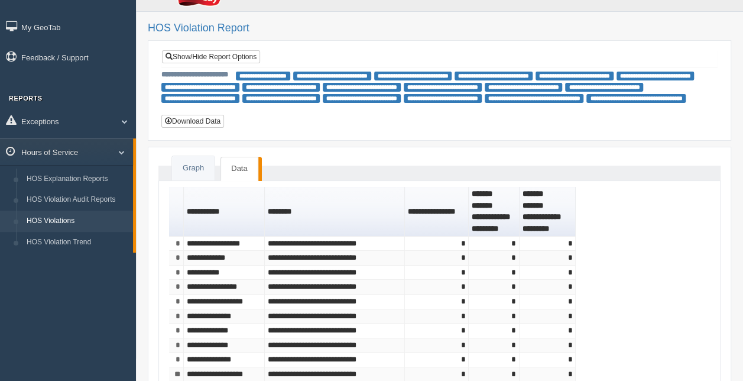
scroll to position [24, 0]
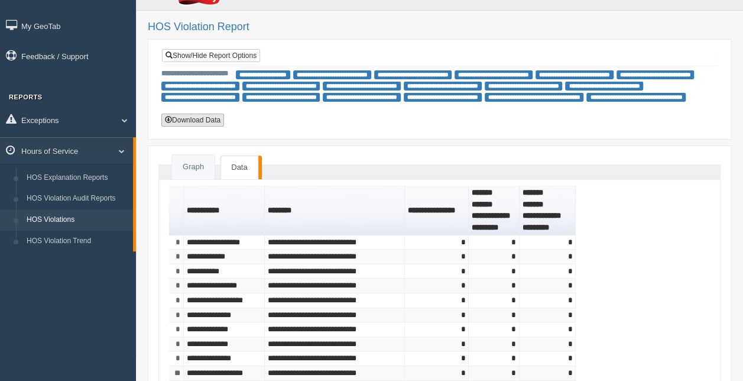
click at [194, 115] on button "Download Data" at bounding box center [192, 119] width 63 height 13
